Goal: Information Seeking & Learning: Learn about a topic

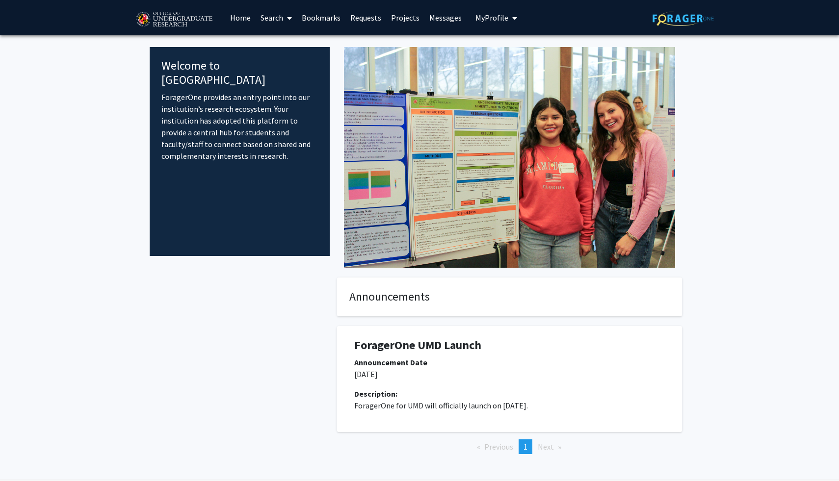
click at [237, 16] on link "Home" at bounding box center [240, 17] width 30 height 34
click at [278, 18] on link "Search" at bounding box center [276, 17] width 41 height 34
click at [397, 19] on link "Projects" at bounding box center [405, 17] width 38 height 34
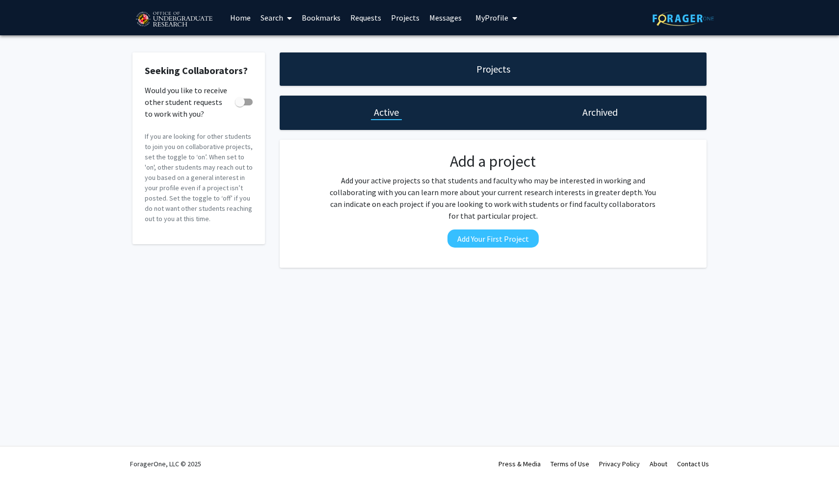
click at [484, 69] on h1 "Projects" at bounding box center [493, 69] width 34 height 14
click at [495, 20] on span "My Profile" at bounding box center [491, 18] width 33 height 10
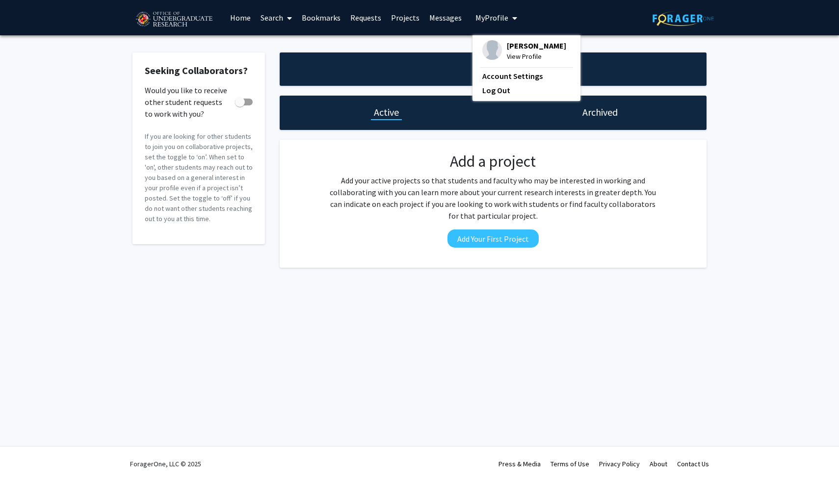
click at [241, 22] on link "Home" at bounding box center [240, 17] width 30 height 34
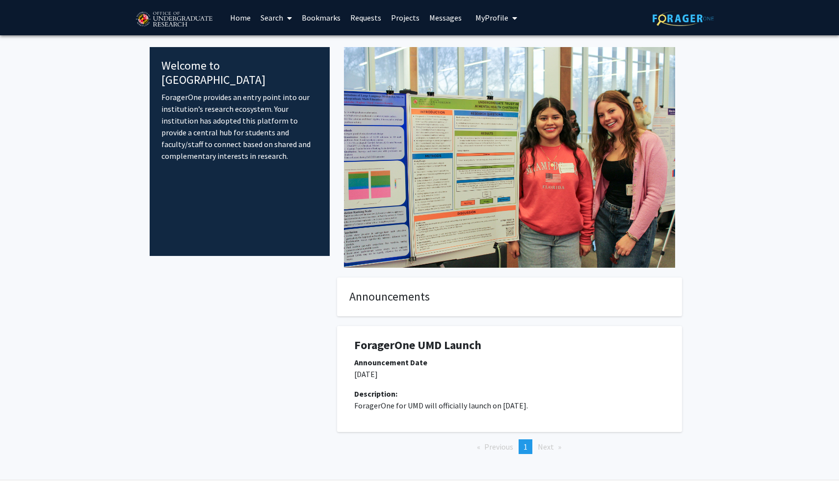
scroll to position [33, 0]
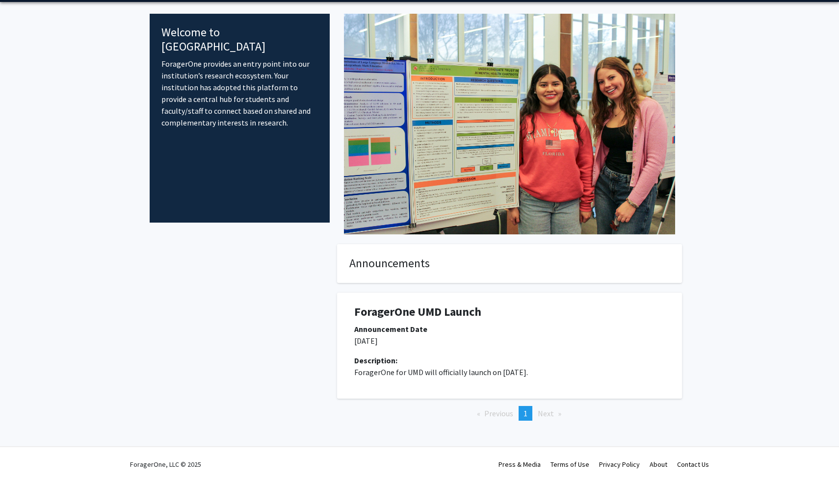
click at [544, 420] on li "Next page" at bounding box center [549, 413] width 33 height 15
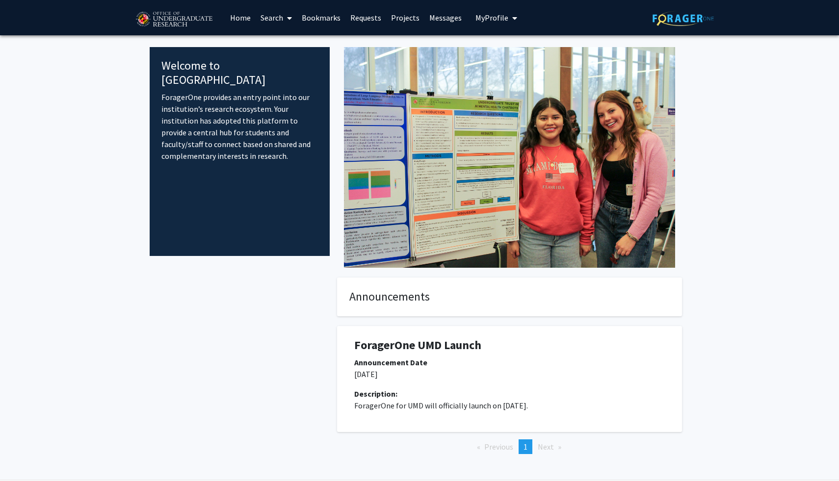
click at [208, 119] on p "ForagerOne provides an entry point into our institution’s research ecosystem. Y…" at bounding box center [239, 126] width 157 height 71
click at [393, 302] on h4 "Announcements" at bounding box center [509, 297] width 320 height 14
click at [295, 17] on link "Search" at bounding box center [276, 17] width 41 height 34
click at [299, 44] on span "Faculty/Staff" at bounding box center [292, 45] width 72 height 20
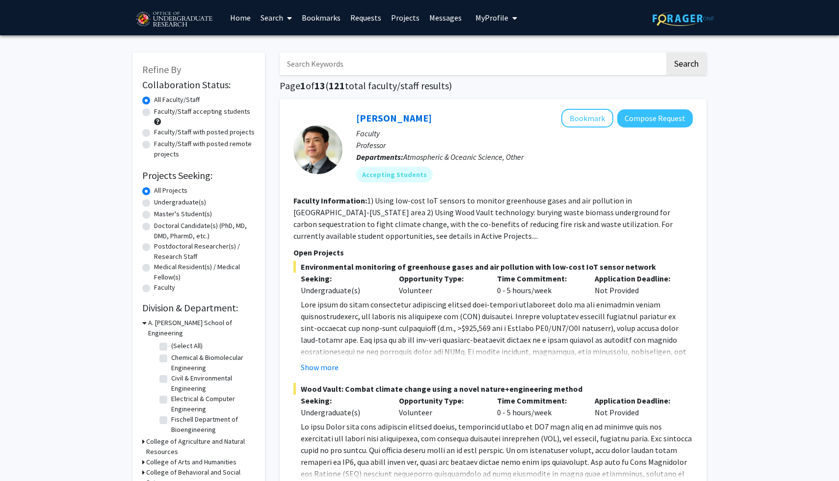
click at [194, 204] on label "Undergraduate(s)" at bounding box center [180, 202] width 52 height 10
click at [160, 204] on input "Undergraduate(s)" at bounding box center [157, 200] width 6 height 6
radio input "true"
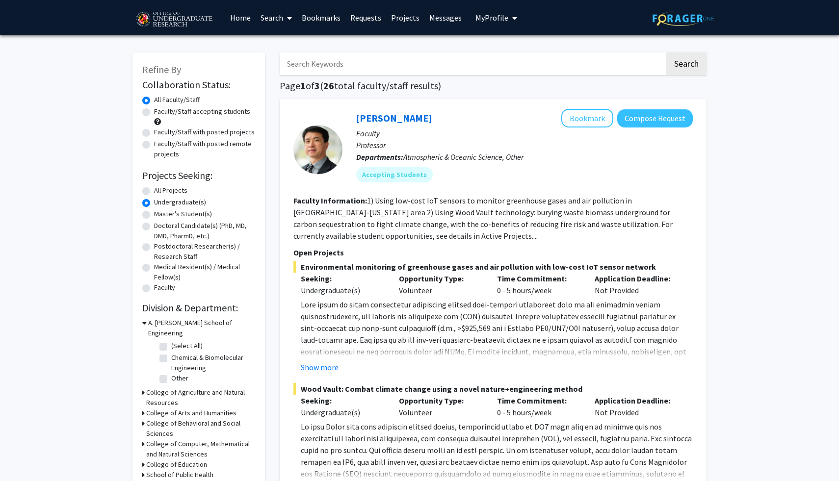
click at [180, 322] on h3 "A. [PERSON_NAME] School of Engineering" at bounding box center [201, 328] width 107 height 21
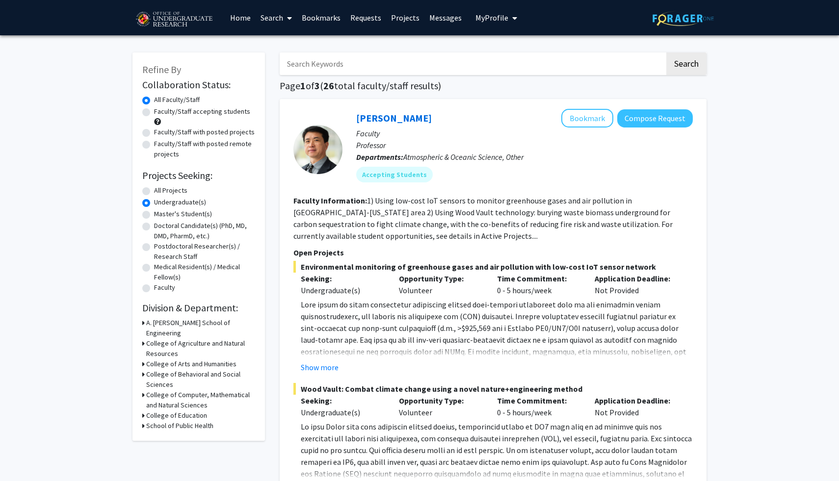
click at [182, 390] on h3 "College of Computer, Mathematical and Natural Sciences" at bounding box center [200, 400] width 109 height 21
click at [171, 413] on label "(Select All)" at bounding box center [186, 418] width 31 height 10
click at [171, 413] on input "(Select All)" at bounding box center [174, 416] width 6 height 6
checkbox input "true"
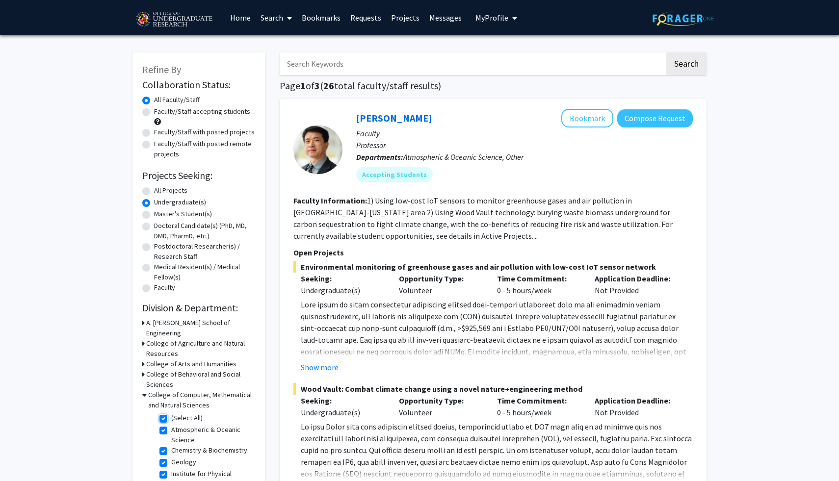
checkbox input "true"
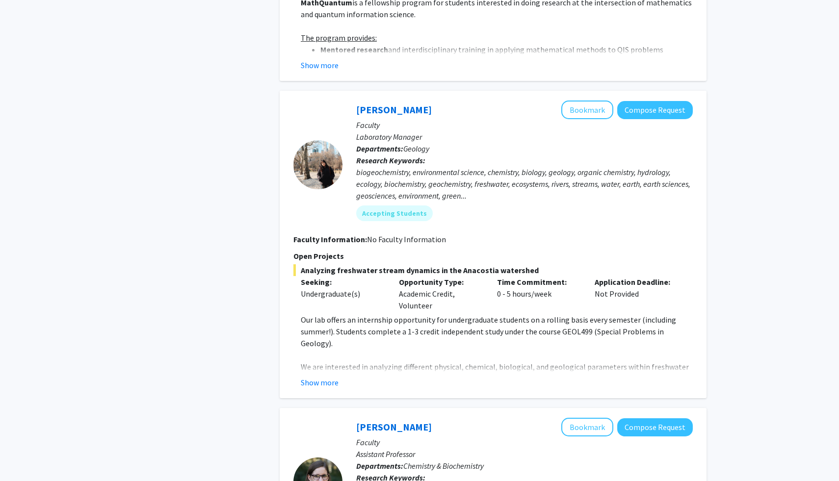
scroll to position [1340, 0]
click at [319, 380] on button "Show more" at bounding box center [320, 382] width 38 height 12
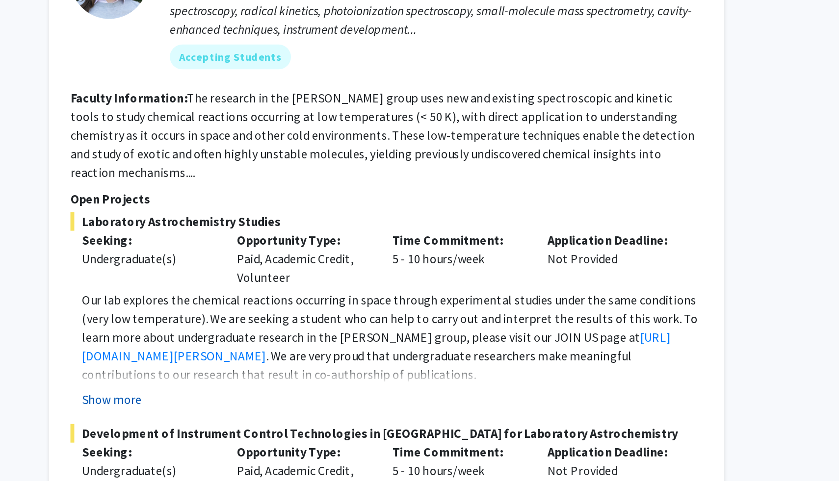
scroll to position [1753, 0]
click at [324, 422] on button "Show more" at bounding box center [320, 428] width 38 height 12
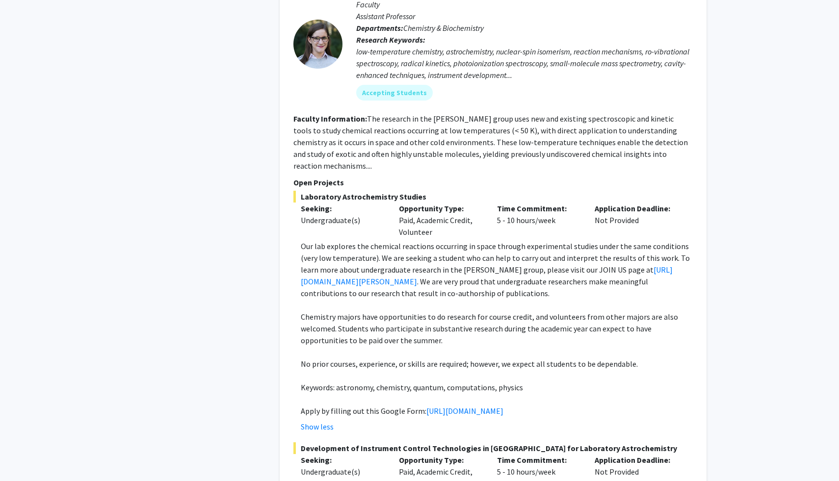
scroll to position [1228, 0]
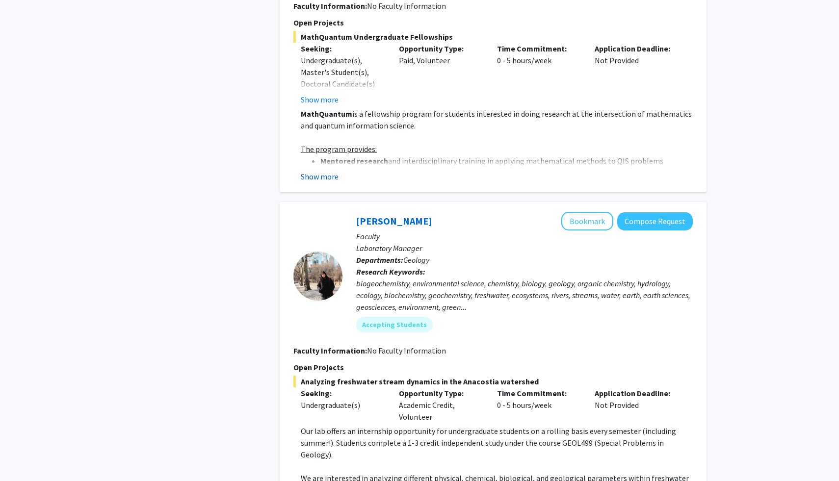
click at [311, 180] on button "Show more" at bounding box center [320, 177] width 38 height 12
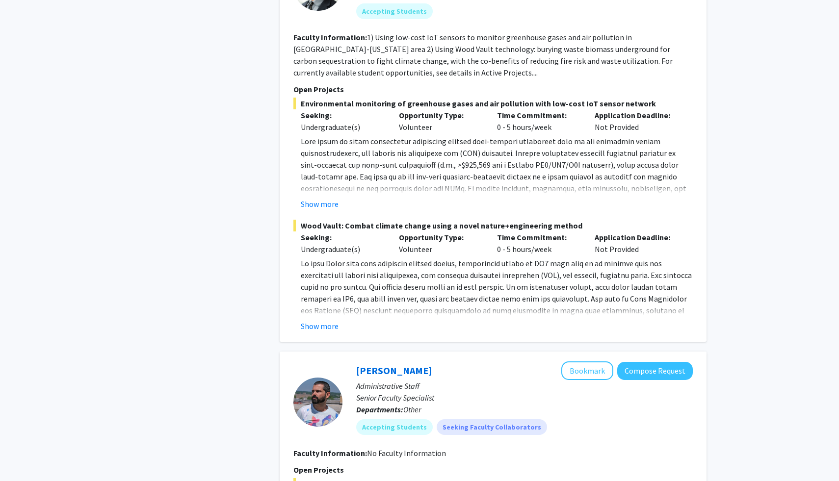
scroll to position [803, 0]
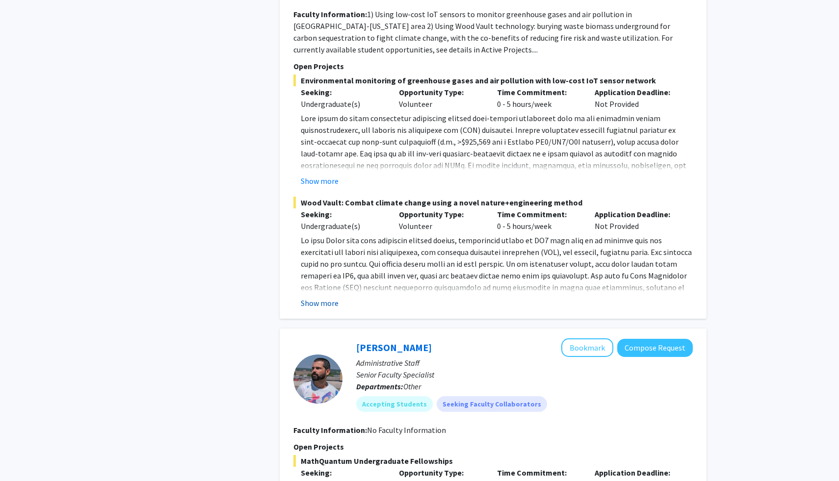
click at [317, 304] on button "Show more" at bounding box center [320, 303] width 38 height 12
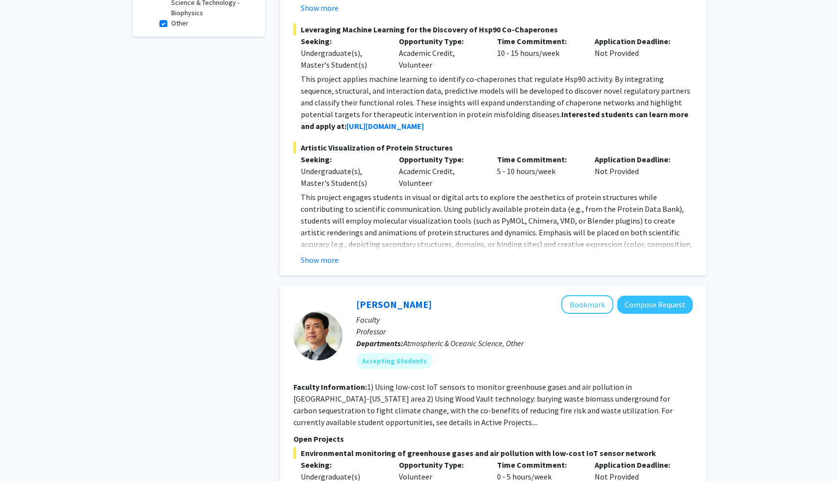
scroll to position [414, 0]
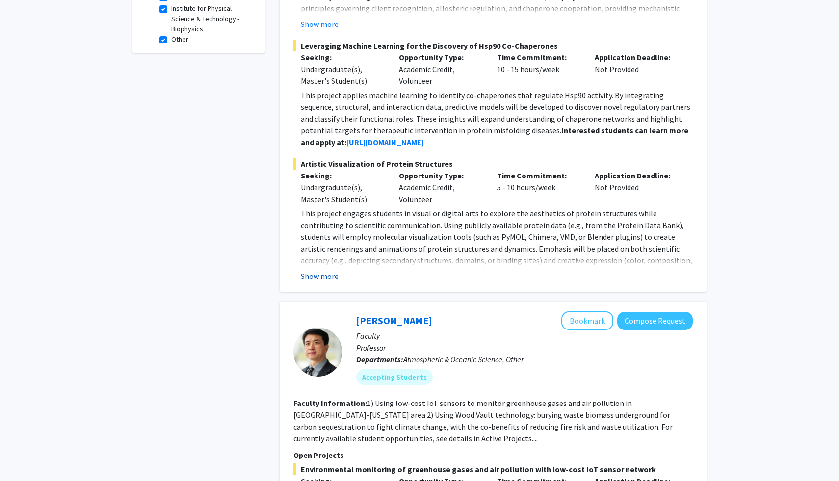
click at [313, 280] on button "Show more" at bounding box center [320, 276] width 38 height 12
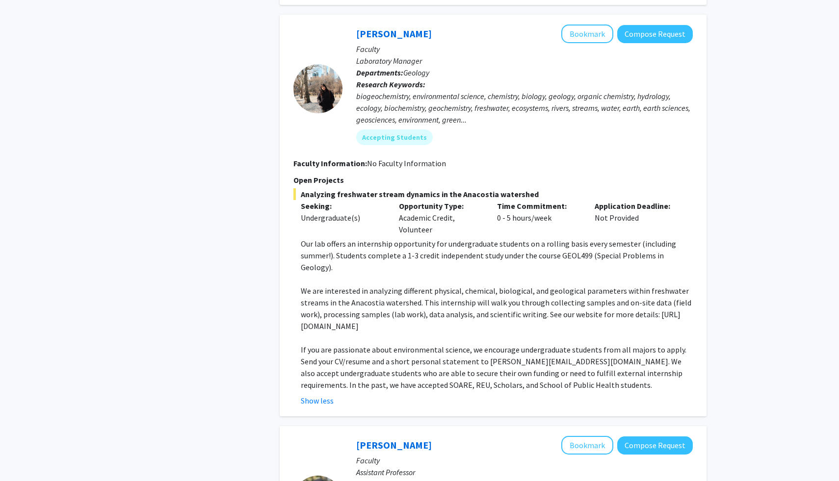
scroll to position [2111, 0]
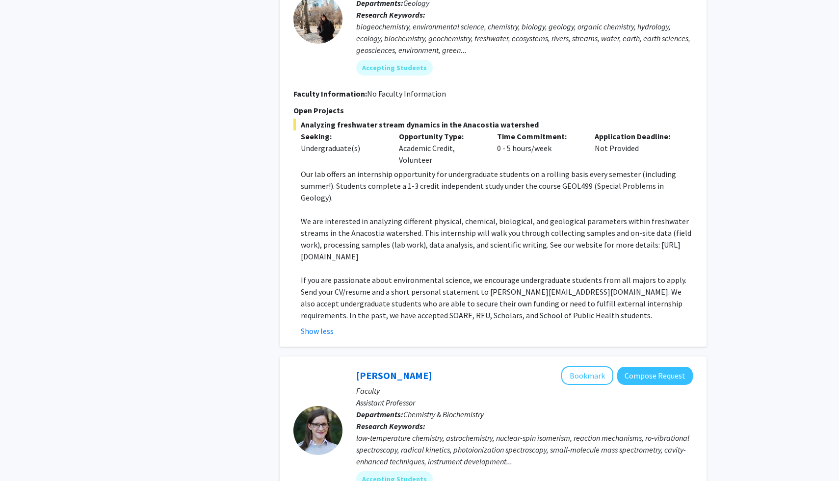
click at [317, 310] on div "[PERSON_NAME] Bookmark Compose Request Faculty Laboratory Manager Departments: …" at bounding box center [493, 146] width 427 height 402
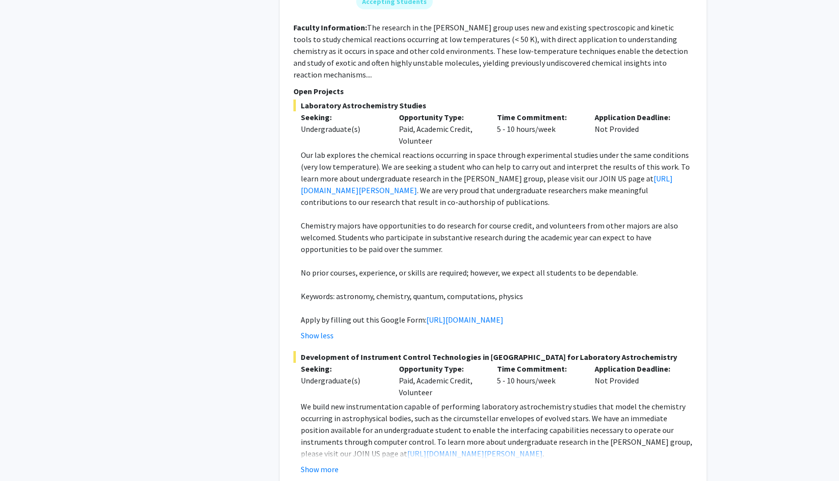
scroll to position [2677, 0]
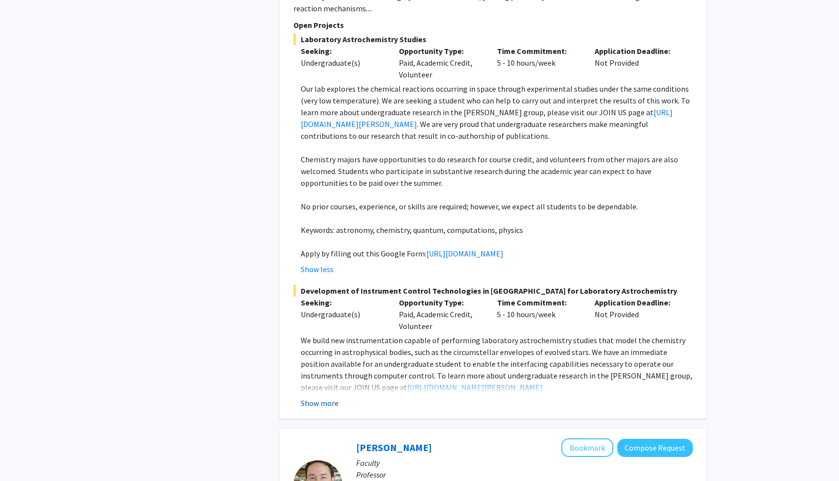
click at [325, 397] on button "Show more" at bounding box center [320, 403] width 38 height 12
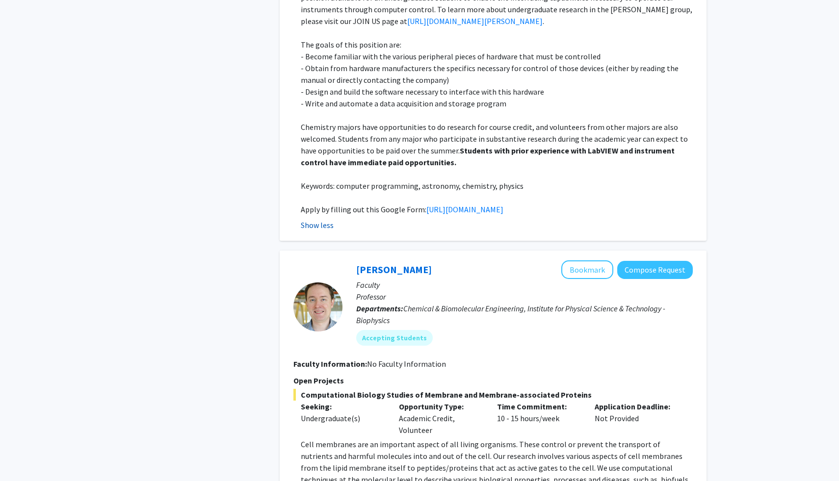
scroll to position [3194, 0]
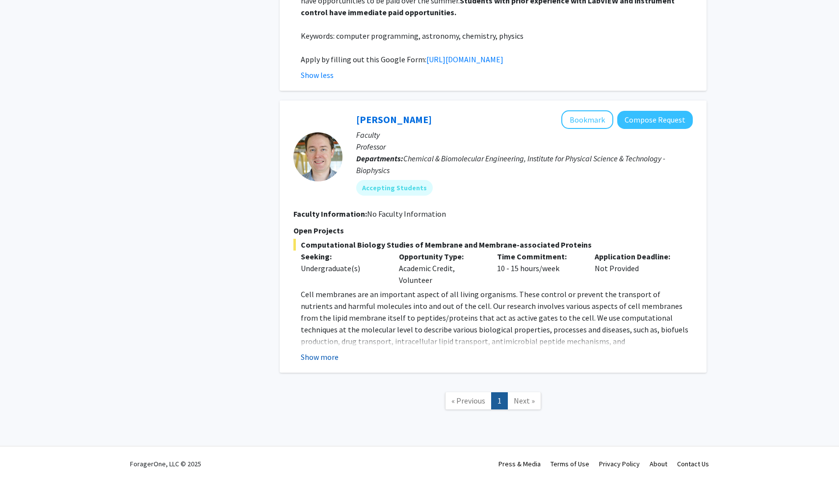
click at [317, 355] on button "Show more" at bounding box center [320, 357] width 38 height 12
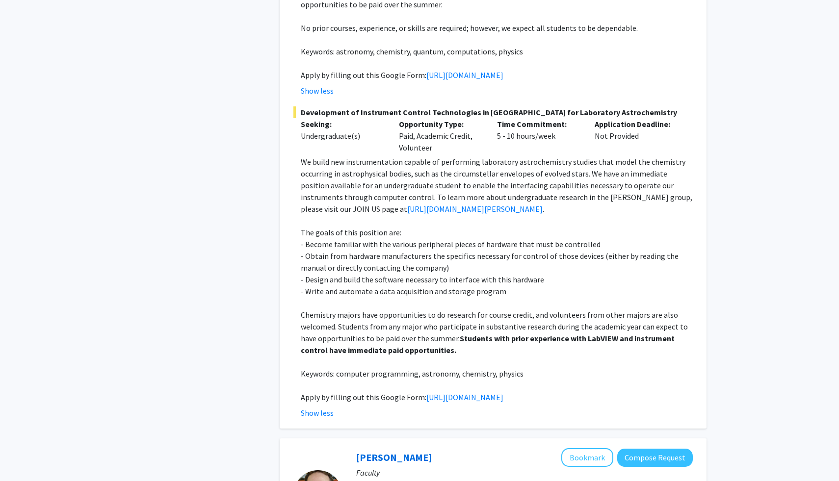
scroll to position [2679, 0]
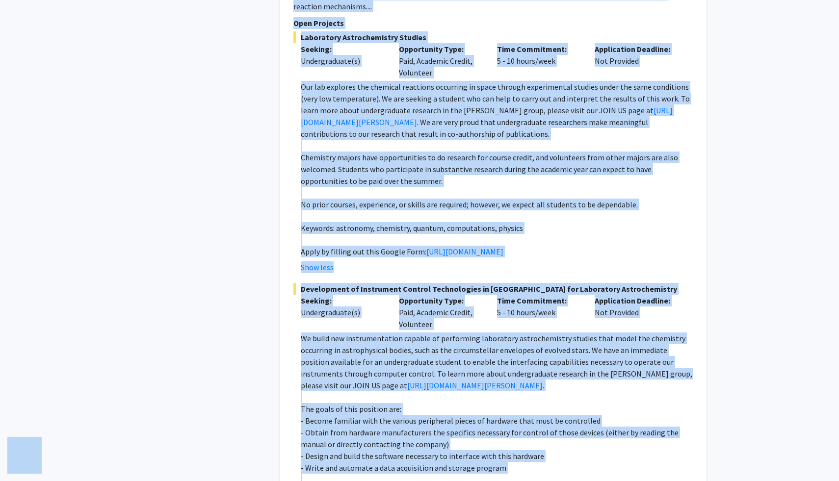
copy body "Lore ipsumdolor Sita Consec Adipiscin Elitsedd Eiusmodt Incididu Ut Laboree Dol…"
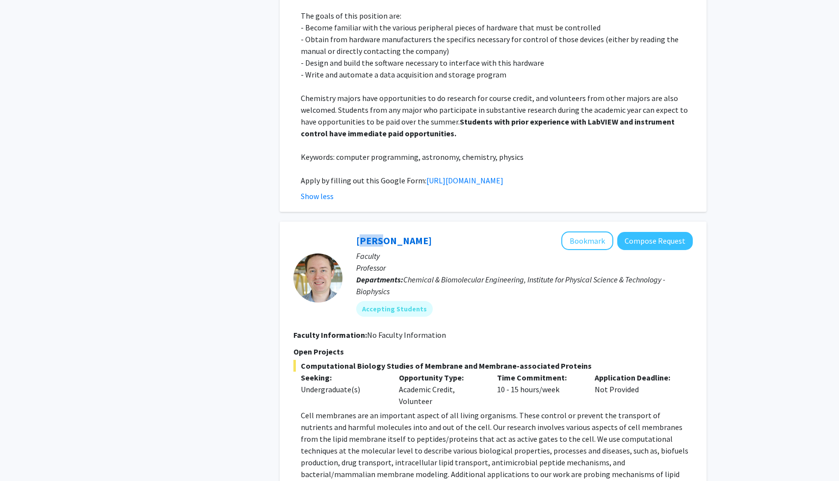
scroll to position [3241, 0]
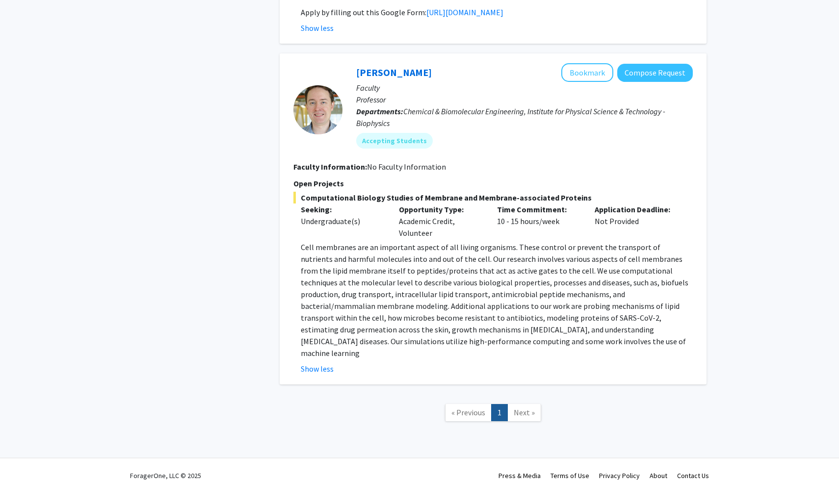
click at [317, 364] on div "[PERSON_NAME] Bookmark Compose Request Faculty Professor Departments: Chemical …" at bounding box center [493, 218] width 427 height 331
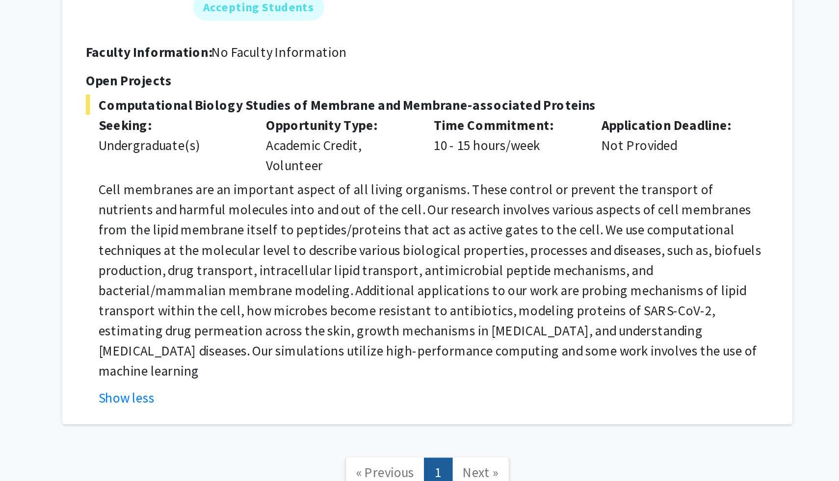
click at [500, 331] on p "Cell membranes are an important aspect of all living organisms. These control o…" at bounding box center [497, 300] width 392 height 118
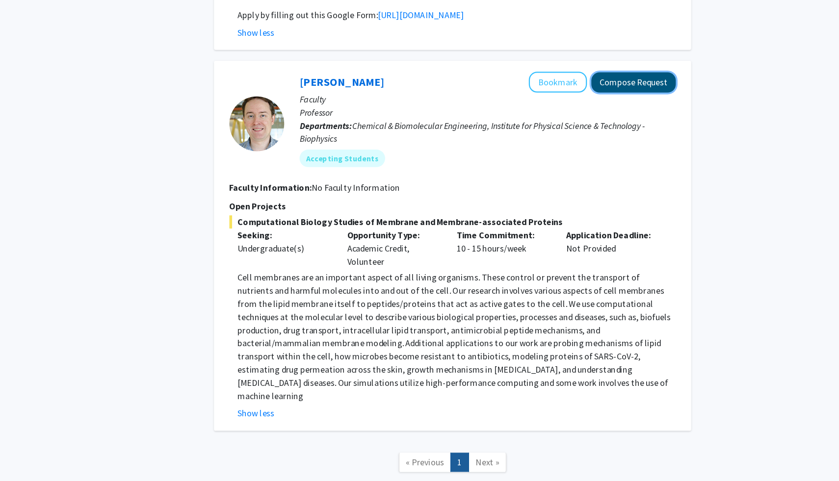
scroll to position [3240, 0]
click at [653, 76] on button "Compose Request" at bounding box center [655, 74] width 76 height 18
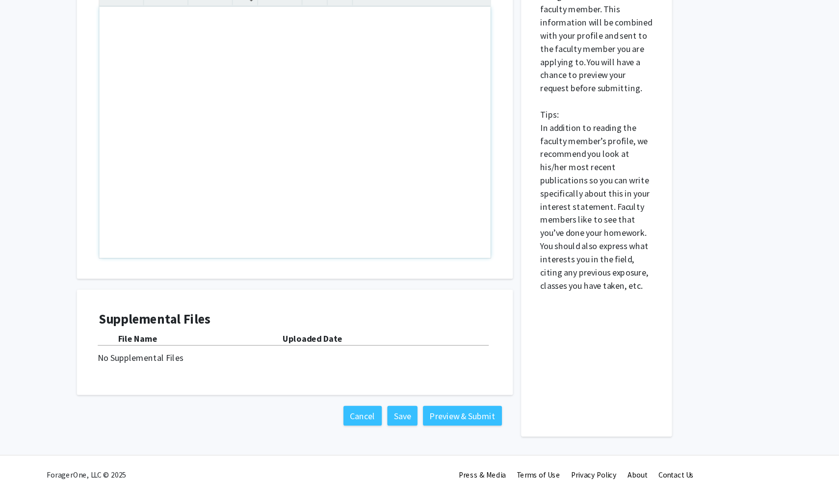
scroll to position [115, 0]
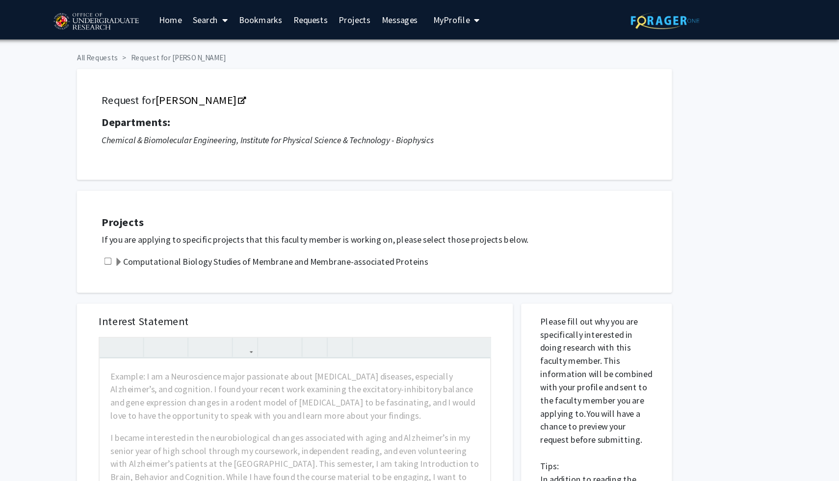
click at [255, 214] on p "If you are applying to specific projects that this faculty member is working on…" at bounding box center [429, 215] width 501 height 12
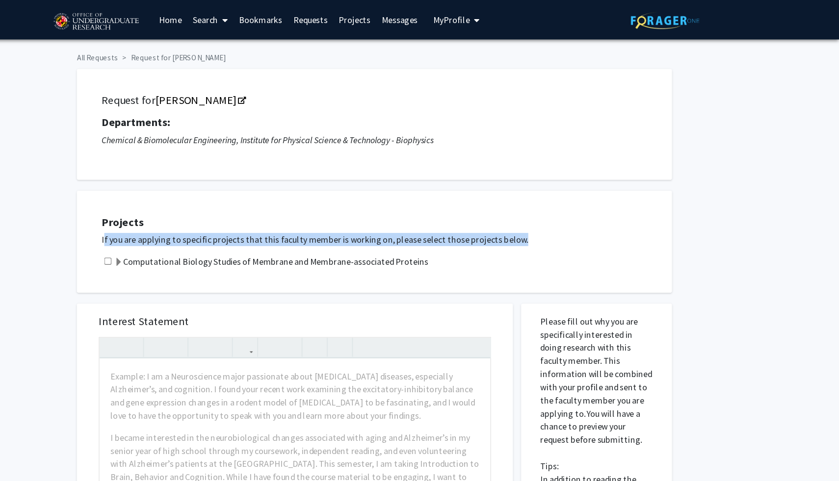
click at [255, 214] on p "If you are applying to specific projects that this faculty member is working on…" at bounding box center [429, 215] width 501 height 12
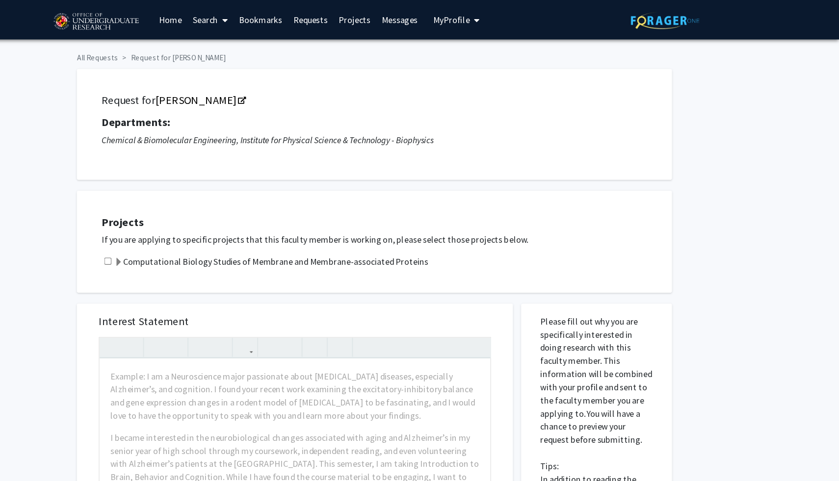
click at [255, 214] on p "If you are applying to specific projects that this faculty member is working on…" at bounding box center [429, 215] width 501 height 12
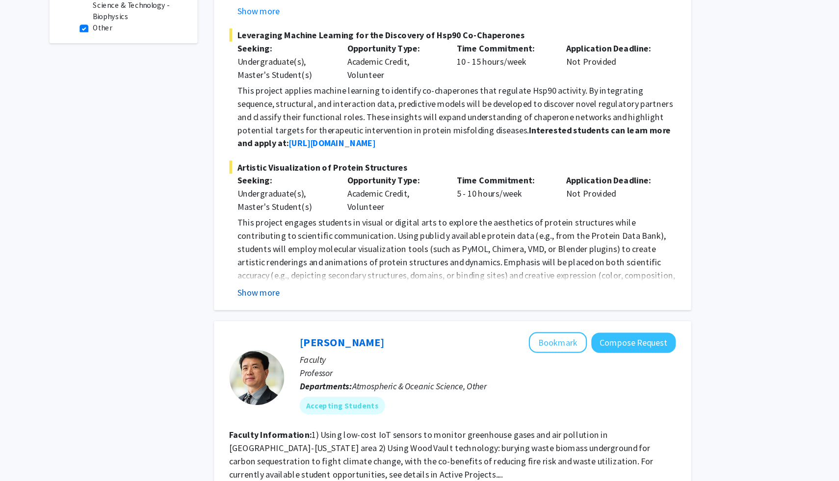
click at [325, 311] on button "Show more" at bounding box center [320, 313] width 38 height 12
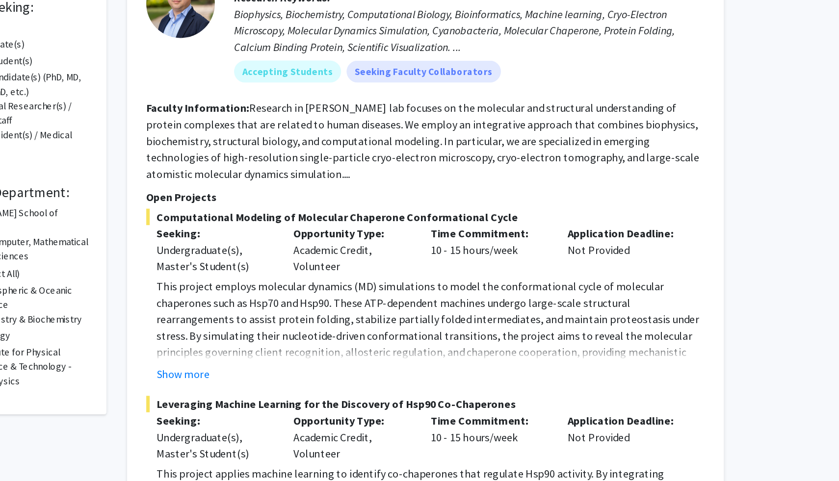
scroll to position [34, 0]
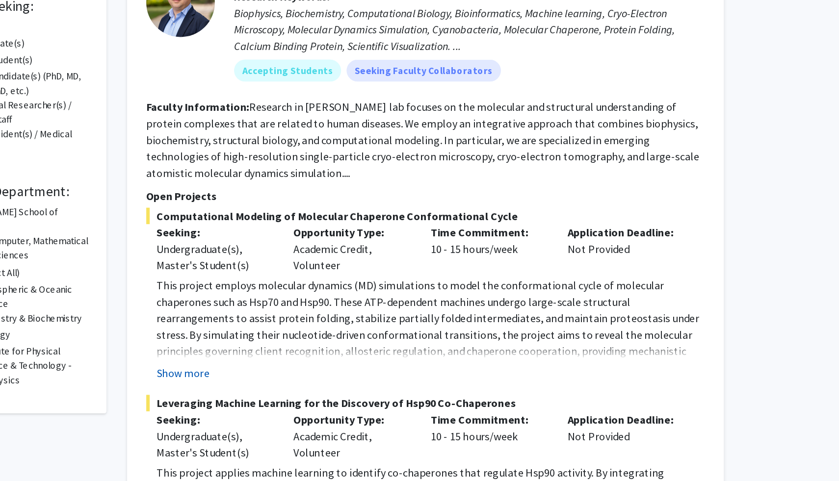
click at [308, 400] on button "Show more" at bounding box center [320, 404] width 38 height 12
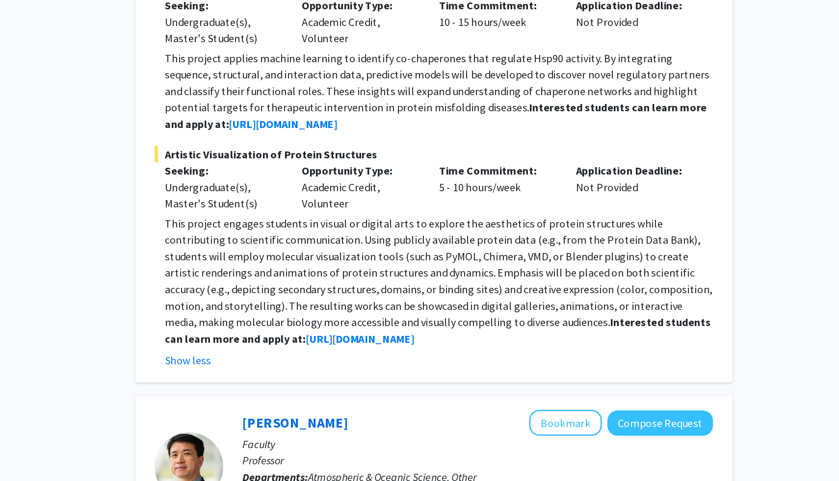
scroll to position [354, 0]
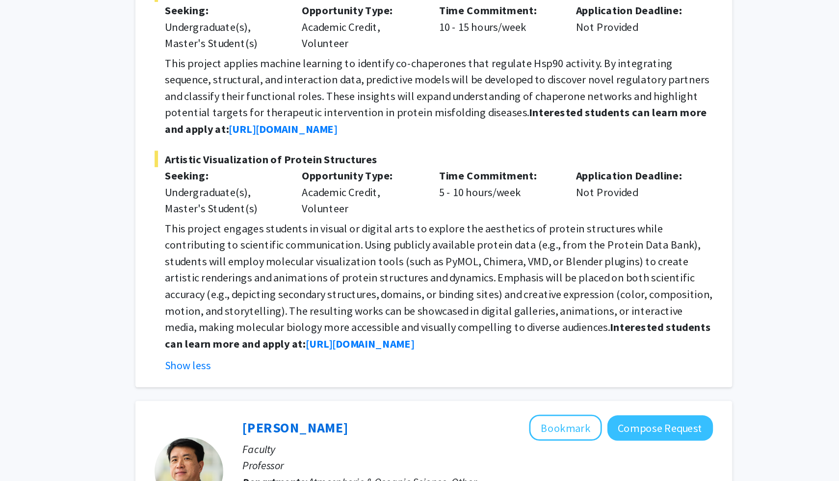
click at [378, 298] on p "This project engages students in visual or digital arts to explore the aestheti…" at bounding box center [497, 338] width 392 height 94
drag, startPoint x: 302, startPoint y: 298, endPoint x: 322, endPoint y: 298, distance: 20.1
click at [322, 298] on p "This project engages students in visual or digital arts to explore the aestheti…" at bounding box center [497, 338] width 392 height 94
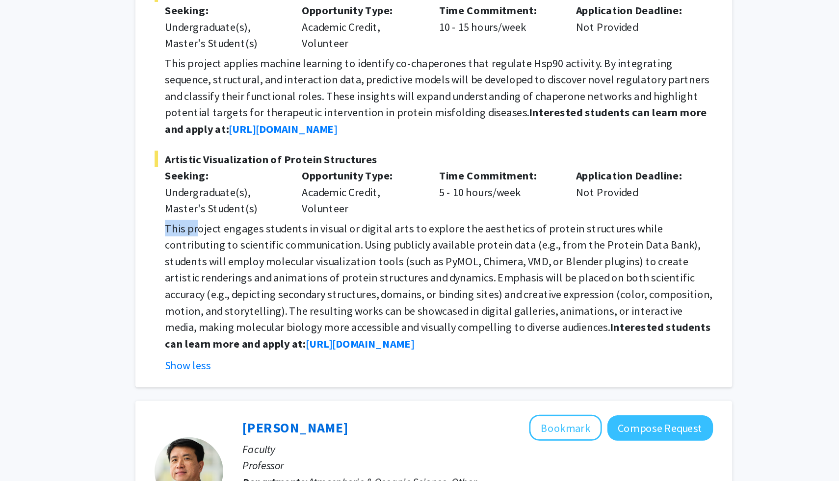
click at [322, 298] on p "This project engages students in visual or digital arts to explore the aestheti…" at bounding box center [497, 338] width 392 height 94
click at [401, 382] on strong "[URL][DOMAIN_NAME]" at bounding box center [440, 380] width 78 height 10
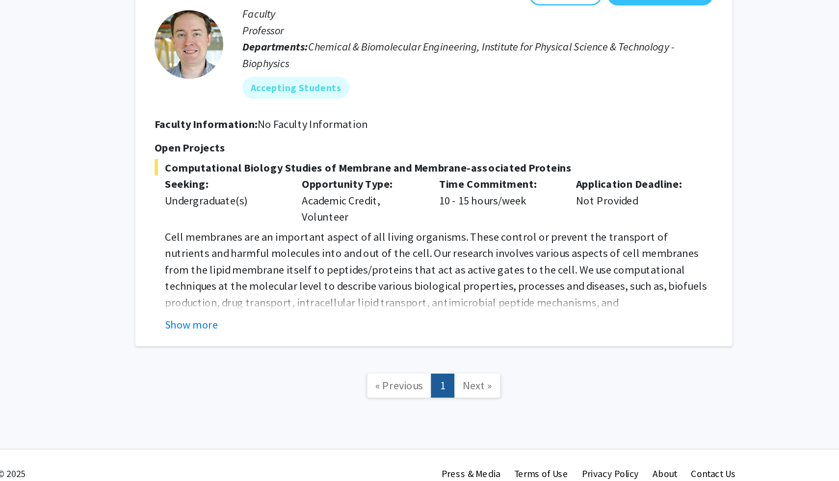
scroll to position [2192, 0]
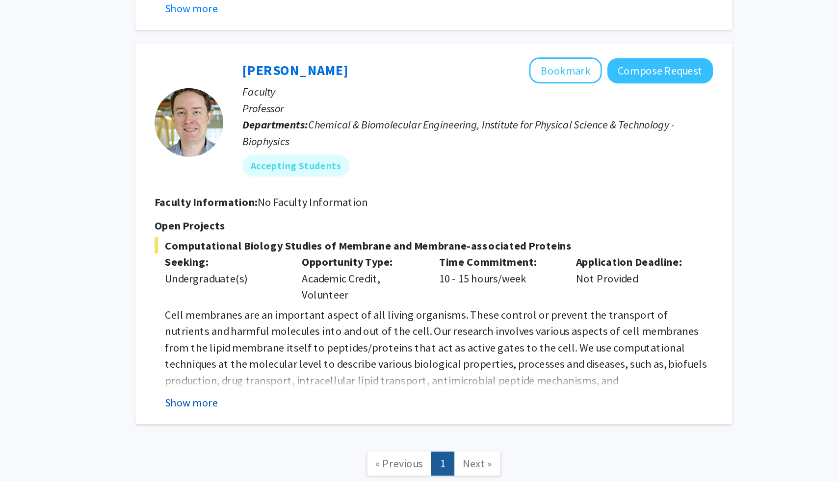
click at [319, 363] on button "Show more" at bounding box center [320, 369] width 38 height 12
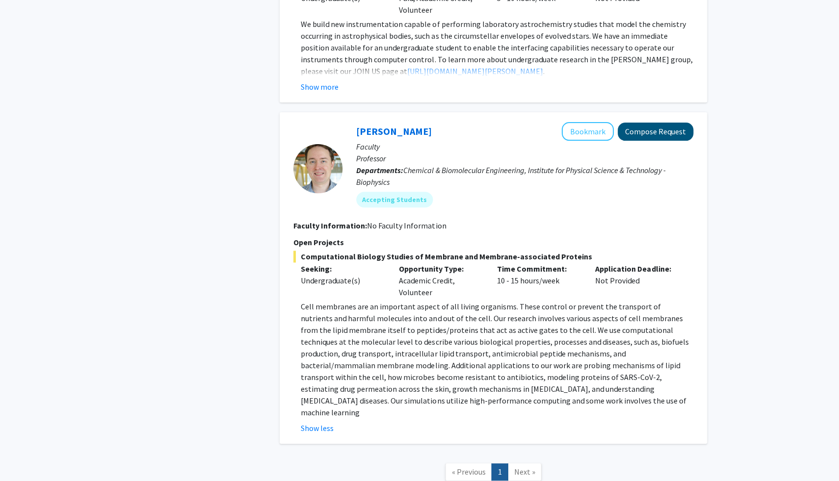
scroll to position [2192, 0]
click at [570, 123] on button "Bookmark" at bounding box center [587, 132] width 52 height 19
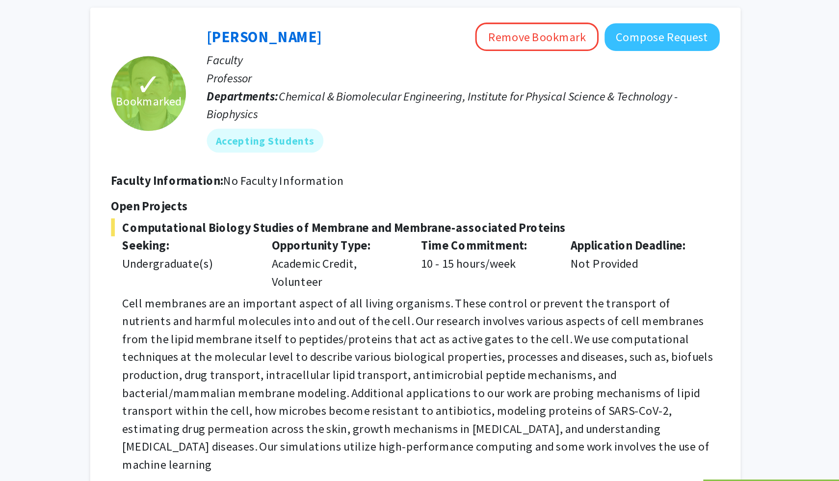
click at [533, 338] on p "Cell membranes are an important aspect of all living organisms. These control o…" at bounding box center [497, 360] width 392 height 118
click at [368, 126] on link "[PERSON_NAME]" at bounding box center [394, 132] width 76 height 12
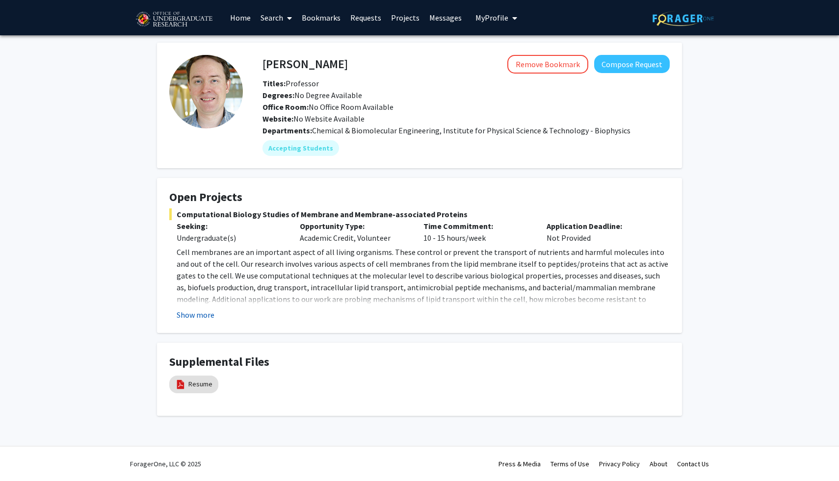
click at [190, 318] on button "Show more" at bounding box center [196, 315] width 38 height 12
